Goal: Information Seeking & Learning: Learn about a topic

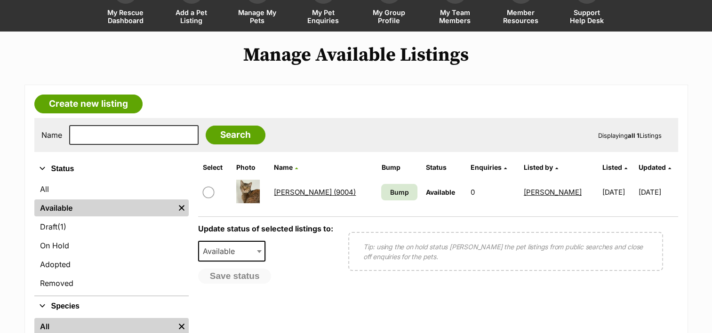
click at [292, 188] on link "[PERSON_NAME] (9004)" at bounding box center [315, 192] width 82 height 9
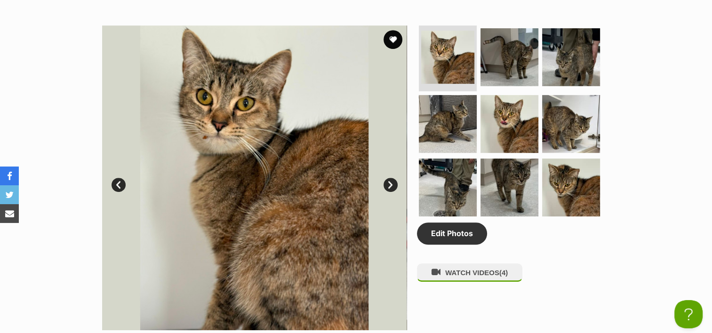
click at [391, 185] on link "Next" at bounding box center [391, 185] width 14 height 14
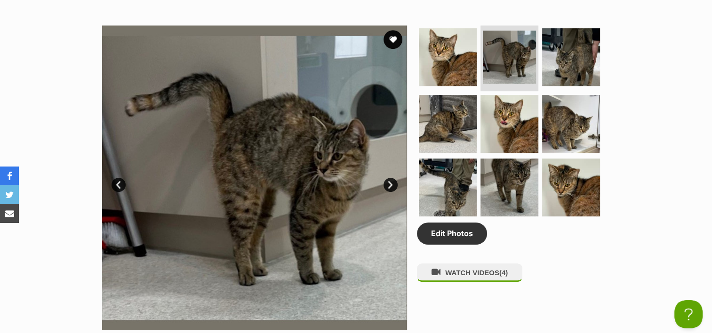
click at [391, 185] on link "Next" at bounding box center [391, 185] width 14 height 14
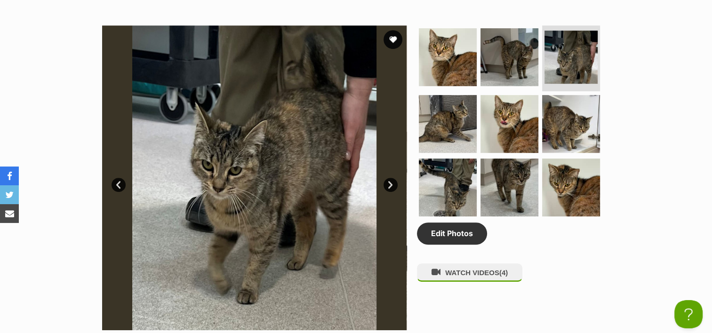
click at [391, 185] on link "Next" at bounding box center [391, 185] width 14 height 14
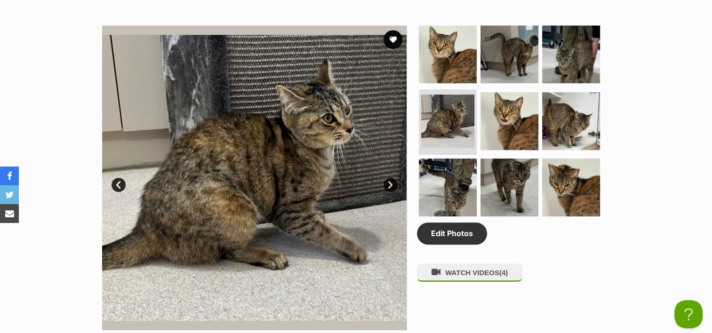
click at [391, 185] on link "Next" at bounding box center [391, 185] width 14 height 14
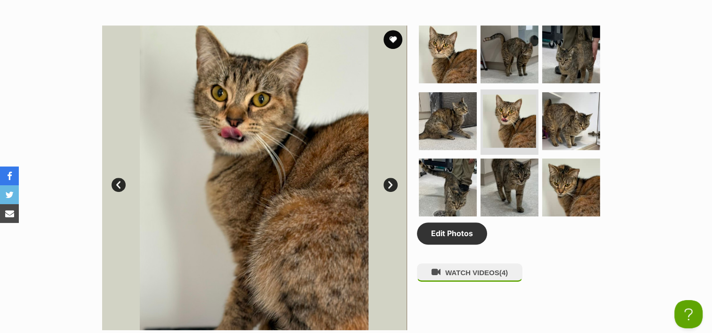
click at [391, 185] on link "Next" at bounding box center [391, 185] width 14 height 14
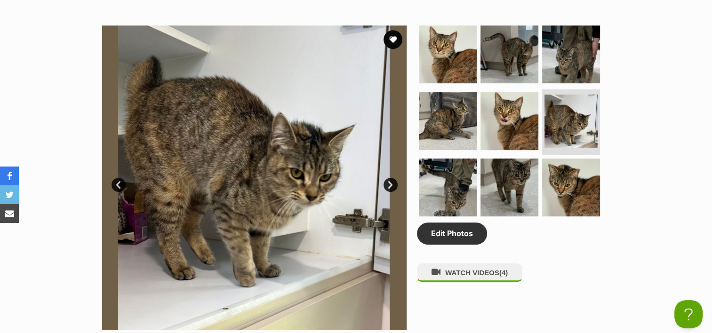
click at [391, 185] on link "Next" at bounding box center [391, 185] width 14 height 14
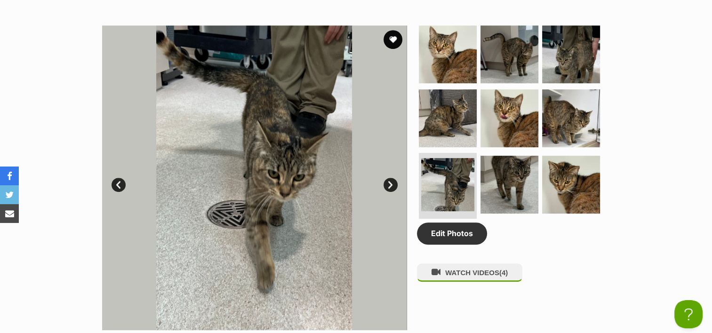
click at [391, 185] on link "Next" at bounding box center [391, 185] width 14 height 14
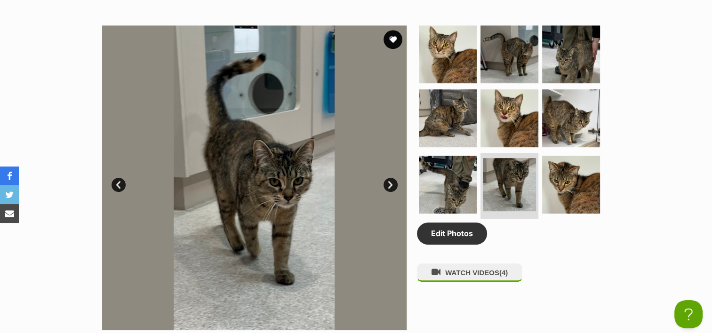
click at [391, 185] on link "Next" at bounding box center [391, 185] width 14 height 14
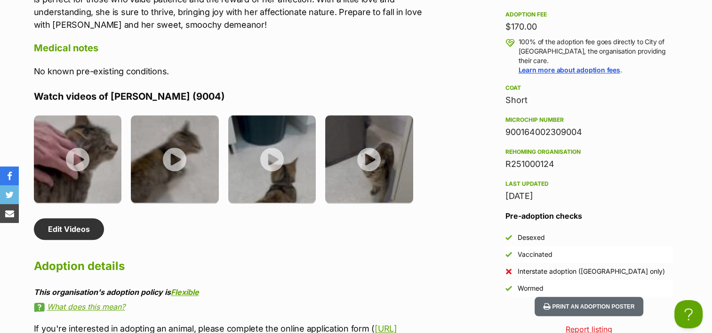
scroll to position [941, 0]
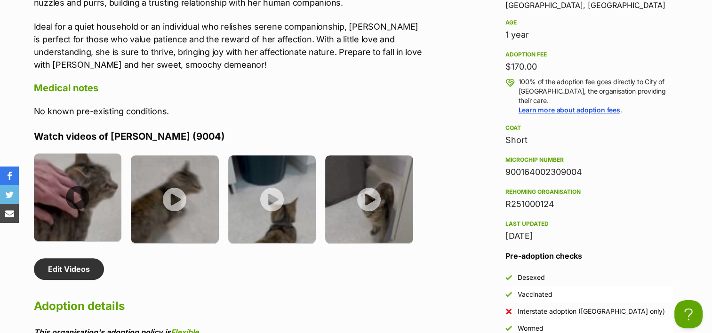
click at [62, 175] on img at bounding box center [78, 197] width 88 height 88
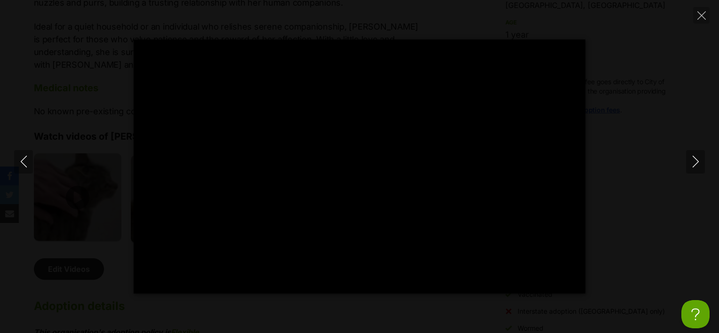
type input "100"
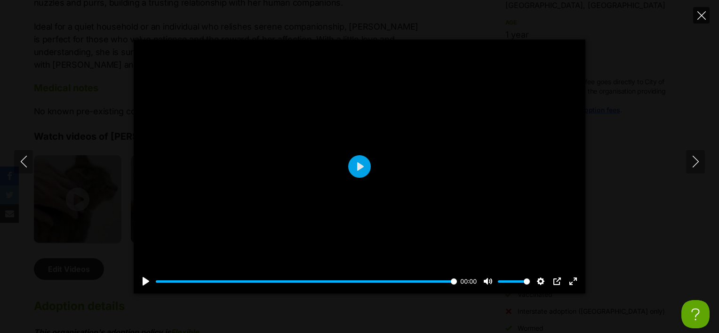
click at [696, 14] on button "Close" at bounding box center [701, 15] width 16 height 16
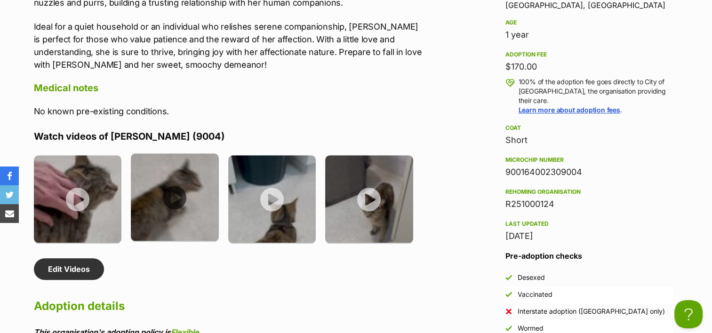
click at [185, 191] on img at bounding box center [175, 197] width 88 height 88
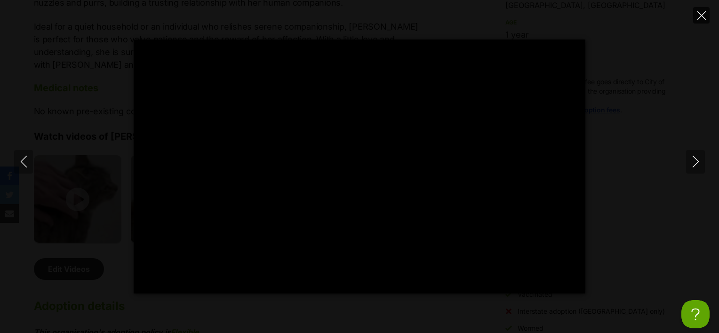
click at [701, 12] on icon "Close" at bounding box center [702, 15] width 8 height 8
type input "35.87"
